Goal: Navigation & Orientation: Find specific page/section

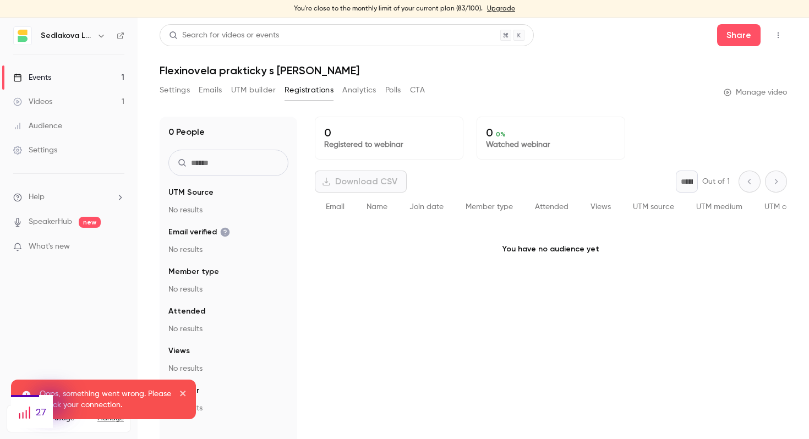
click at [64, 102] on link "Videos 1" at bounding box center [69, 102] width 138 height 24
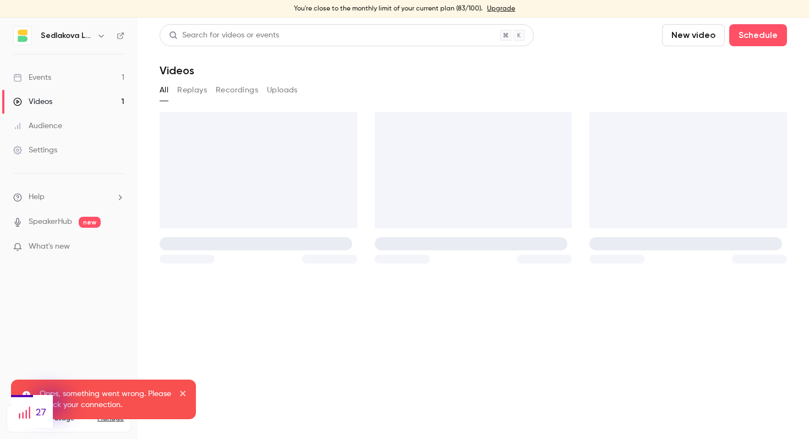
click at [58, 80] on link "Events 1" at bounding box center [69, 78] width 138 height 24
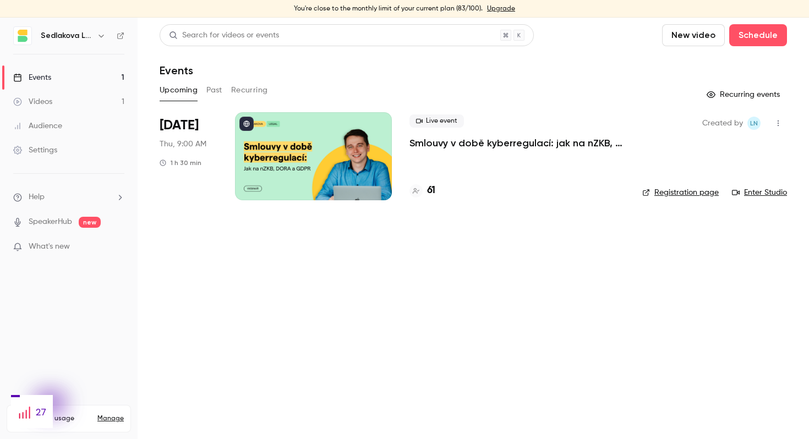
click at [422, 143] on p "Smlouvy v době kyberregulací: jak na nZKB, DORA a GDPR" at bounding box center [517, 143] width 215 height 13
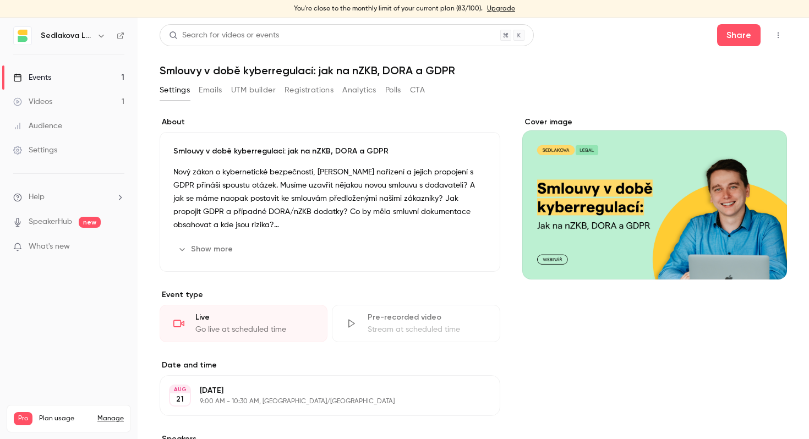
click at [307, 92] on button "Registrations" at bounding box center [309, 90] width 49 height 18
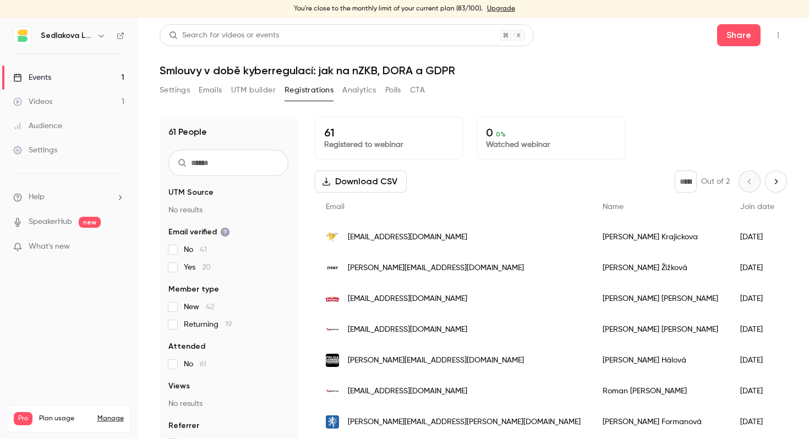
click at [170, 87] on button "Settings" at bounding box center [175, 90] width 30 height 18
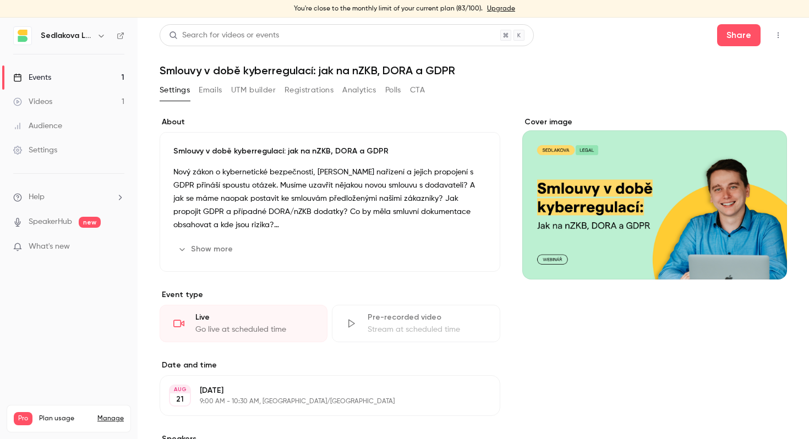
click at [88, 68] on link "Events 1" at bounding box center [69, 78] width 138 height 24
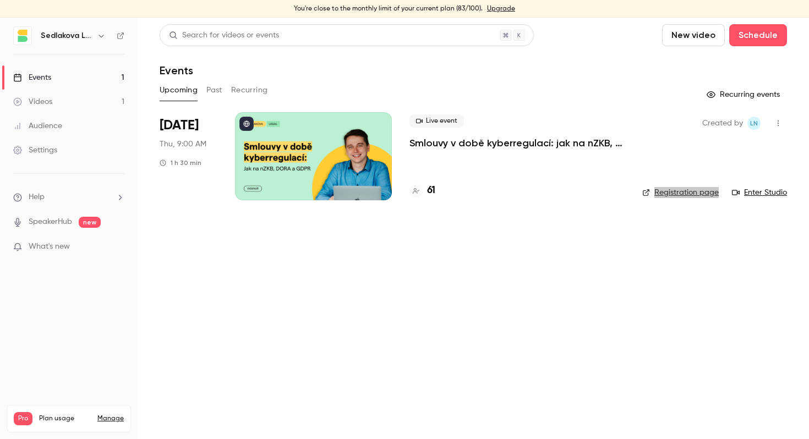
click at [762, 189] on link "Enter Studio" at bounding box center [759, 192] width 55 height 11
